Goal: Book appointment/travel/reservation

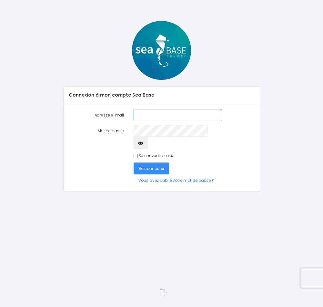
click at [187, 115] on input "Adresse e-mail" at bounding box center [177, 115] width 88 height 12
type input "jeje.lem@wanadoo.fr"
click at [133, 163] on button "Se connecter" at bounding box center [150, 169] width 35 height 12
click at [154, 166] on span "Se connecter" at bounding box center [151, 168] width 26 height 5
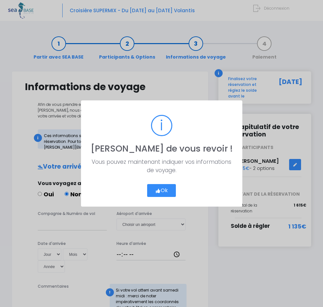
click at [159, 191] on icon "button" at bounding box center [157, 191] width 5 height 0
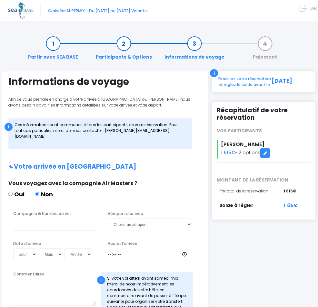
click at [267, 153] on icon at bounding box center [265, 153] width 5 height 0
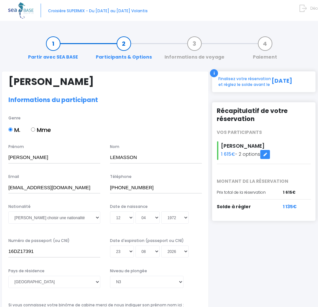
select select "N3"
click at [190, 46] on link "Informations de voyage" at bounding box center [194, 50] width 66 height 20
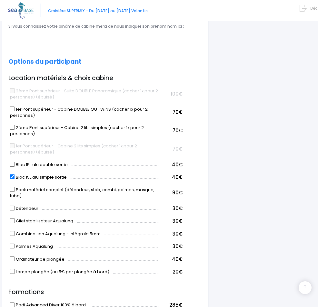
scroll to position [320, 0]
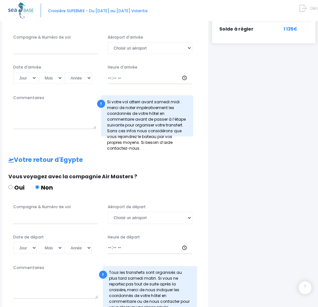
scroll to position [255, 0]
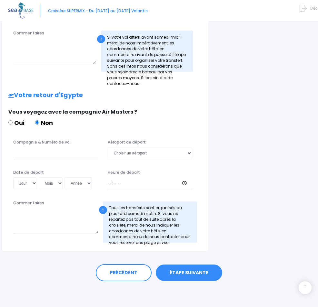
click at [190, 277] on link "ÉTAPE SUIVANTE" at bounding box center [189, 273] width 66 height 17
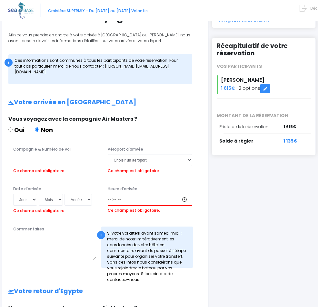
scroll to position [0, 0]
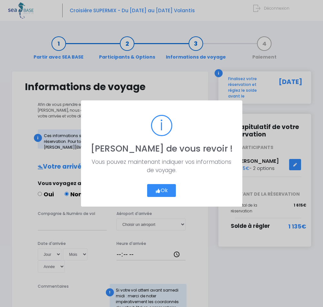
click at [164, 193] on button "Ok" at bounding box center [161, 190] width 29 height 13
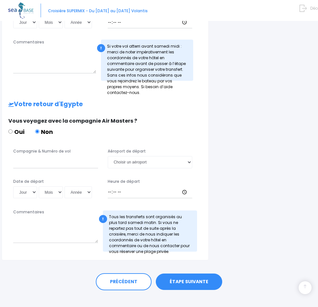
scroll to position [255, 0]
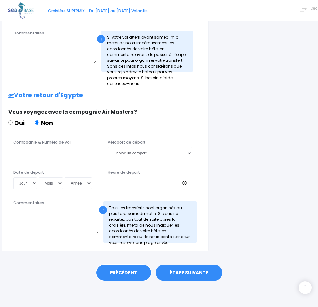
click at [119, 273] on link "PRÉCÉDENT" at bounding box center [124, 273] width 56 height 17
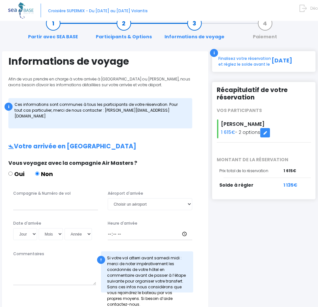
scroll to position [19, 0]
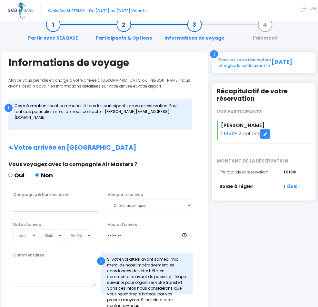
click at [65, 211] on input "Compagnie & Numéro de vol" at bounding box center [55, 206] width 85 height 12
click at [75, 208] on input "transavia" at bounding box center [55, 206] width 85 height 12
paste input "TO8062"
type input "transavia TO8062"
click at [178, 205] on select "Choisir un aéroport Hurghada Marsa Alam" at bounding box center [150, 206] width 85 height 12
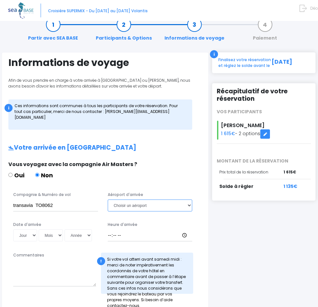
select select "Hurghada"
click at [114, 200] on select "Choisir un aéroport Hurghada Marsa Alam" at bounding box center [150, 206] width 85 height 12
click at [37, 235] on select "Jour 01 02 03 04 05 06 07 08 09 10 11 12 13 14 15 16 17 18 19 20 21 22 23 24 25…" at bounding box center [25, 236] width 24 height 12
select select "06"
click at [35, 230] on select "Jour 01 02 03 04 05 06 07 08 09 10 11 12 13 14 15 16 17 18 19 20 21 22 23 24 25…" at bounding box center [25, 236] width 24 height 12
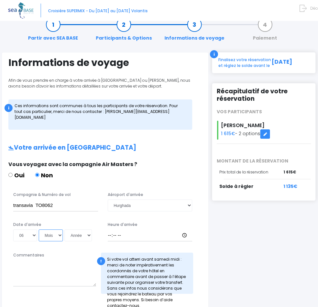
click at [63, 236] on select "Mois 01 02 03 04 05 06 07 08 09 10 11 12" at bounding box center [51, 236] width 24 height 12
select select "12"
click at [60, 230] on select "Mois 01 02 03 04 05 06 07 08 09 10 11 12" at bounding box center [51, 236] width 24 height 12
click at [64, 242] on select "Année 2045 2044 2043 2042 2041 2040 2039 2038 2037 2036 2035 2034 2033 2032 203…" at bounding box center [77, 236] width 27 height 12
select select "2025"
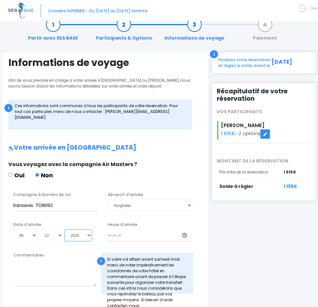
click at [64, 242] on select "Année 2045 2044 2043 2042 2041 2040 2039 2038 2037 2036 2035 2034 2033 2032 203…" at bounding box center [77, 236] width 27 height 12
type input "2025-12-06"
click at [118, 239] on input "Heure d'arrivée" at bounding box center [150, 236] width 85 height 12
type input "14:30"
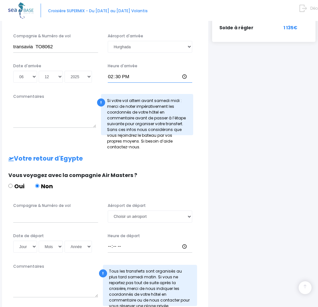
scroll to position [178, 0]
click at [64, 226] on div "Compagnie & Numéro de vol Aéroport de départ Choisir un aéroport Hurghada Marsa…" at bounding box center [107, 215] width 198 height 24
click at [63, 222] on input "Compagnie & Numéro de vol" at bounding box center [55, 216] width 85 height 12
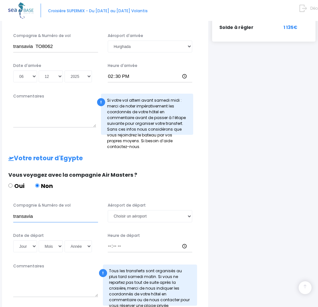
paste input "TO8062"
type input "transavia TO8063"
click at [37, 252] on select "Jour 01 02 03 04 05 06 07 08 09 10 11 12 13 14 15 16 17 18 19 20 21 22 23 24 25…" at bounding box center [25, 247] width 24 height 12
select select "13"
click at [35, 245] on select "Jour 01 02 03 04 05 06 07 08 09 10 11 12 13 14 15 16 17 18 19 20 21 22 23 24 25…" at bounding box center [25, 247] width 24 height 12
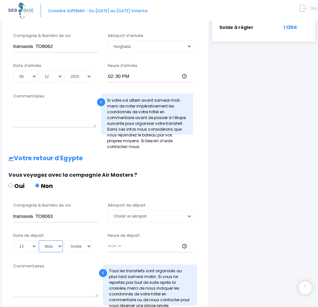
click at [63, 252] on select "Mois 01 02 03 04 05 06 07 08 09 10 11 12" at bounding box center [51, 247] width 24 height 12
select select "12"
click at [60, 245] on select "Mois 01 02 03 04 05 06 07 08 09 10 11 12" at bounding box center [51, 247] width 24 height 12
click at [64, 253] on select "Année 2045 2044 2043 2042 2041 2040 2039 2038 2037 2036 2035 2034 2033 2032 203…" at bounding box center [77, 247] width 27 height 12
select select "2025"
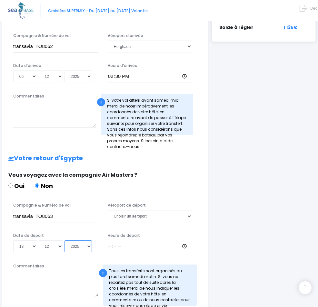
click at [64, 253] on select "Année 2045 2044 2043 2042 2041 2040 2039 2038 2037 2036 2035 2034 2033 2032 203…" at bounding box center [77, 247] width 27 height 12
type input "2025-12-13"
click at [155, 220] on select "Choisir un aéroport Hurghada Marsa Alam" at bounding box center [150, 216] width 85 height 12
select select "Hurghada"
click at [114, 215] on select "Choisir un aéroport Hurghada Marsa Alam" at bounding box center [150, 216] width 85 height 12
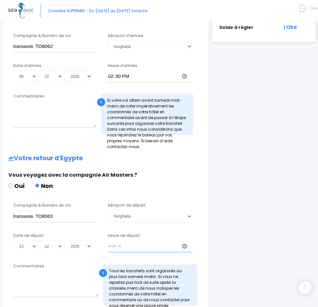
click at [115, 251] on input "Heure de départ" at bounding box center [150, 247] width 85 height 12
type input "15:25"
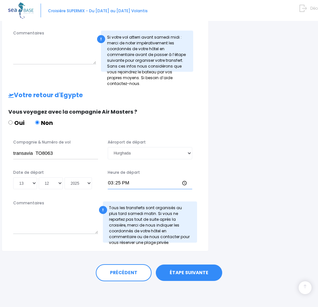
scroll to position [255, 0]
click at [193, 275] on link "ÉTAPE SUIVANTE" at bounding box center [189, 273] width 66 height 17
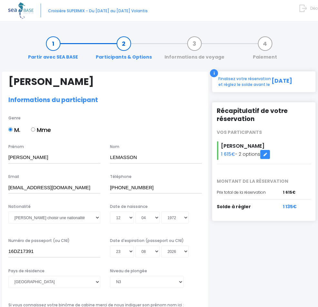
select select "N3"
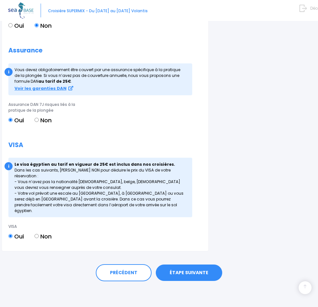
scroll to position [740, 0]
click at [194, 276] on link "ÉTAPE SUIVANTE" at bounding box center [189, 273] width 66 height 17
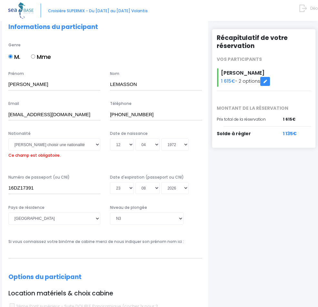
scroll to position [0, 0]
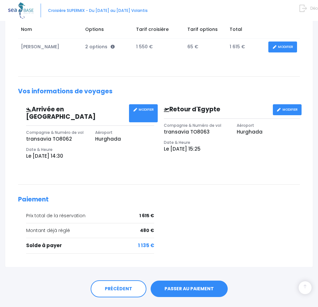
scroll to position [154, 0]
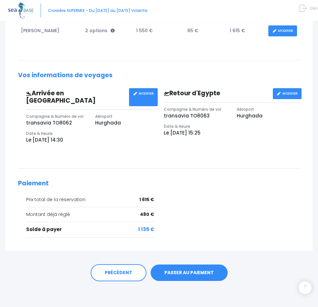
click at [188, 275] on link "PASSER AU PAIEMENT" at bounding box center [188, 273] width 77 height 17
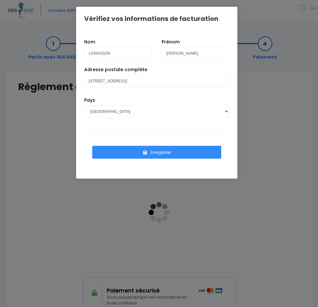
click at [169, 150] on button "Enregistrer" at bounding box center [156, 152] width 129 height 13
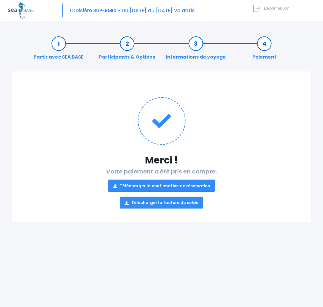
click at [188, 187] on link "Télécharger la confirmation de réservation" at bounding box center [161, 186] width 107 height 12
click at [183, 202] on link "Télécharger la facture du solde" at bounding box center [161, 203] width 83 height 12
click at [266, 8] on span "Déconnexion" at bounding box center [276, 7] width 25 height 5
